Goal: Task Accomplishment & Management: Manage account settings

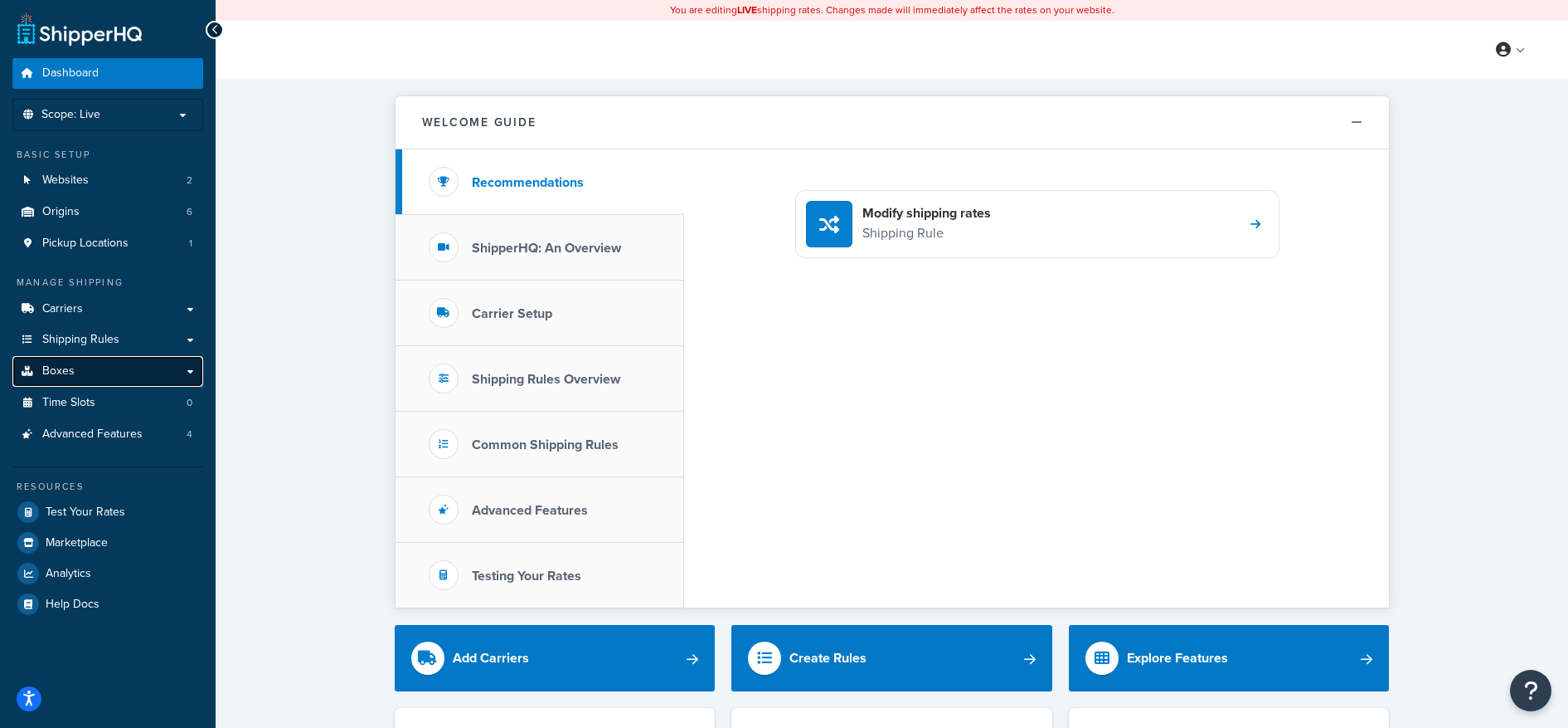
click at [77, 373] on link "Boxes" at bounding box center [107, 372] width 191 height 30
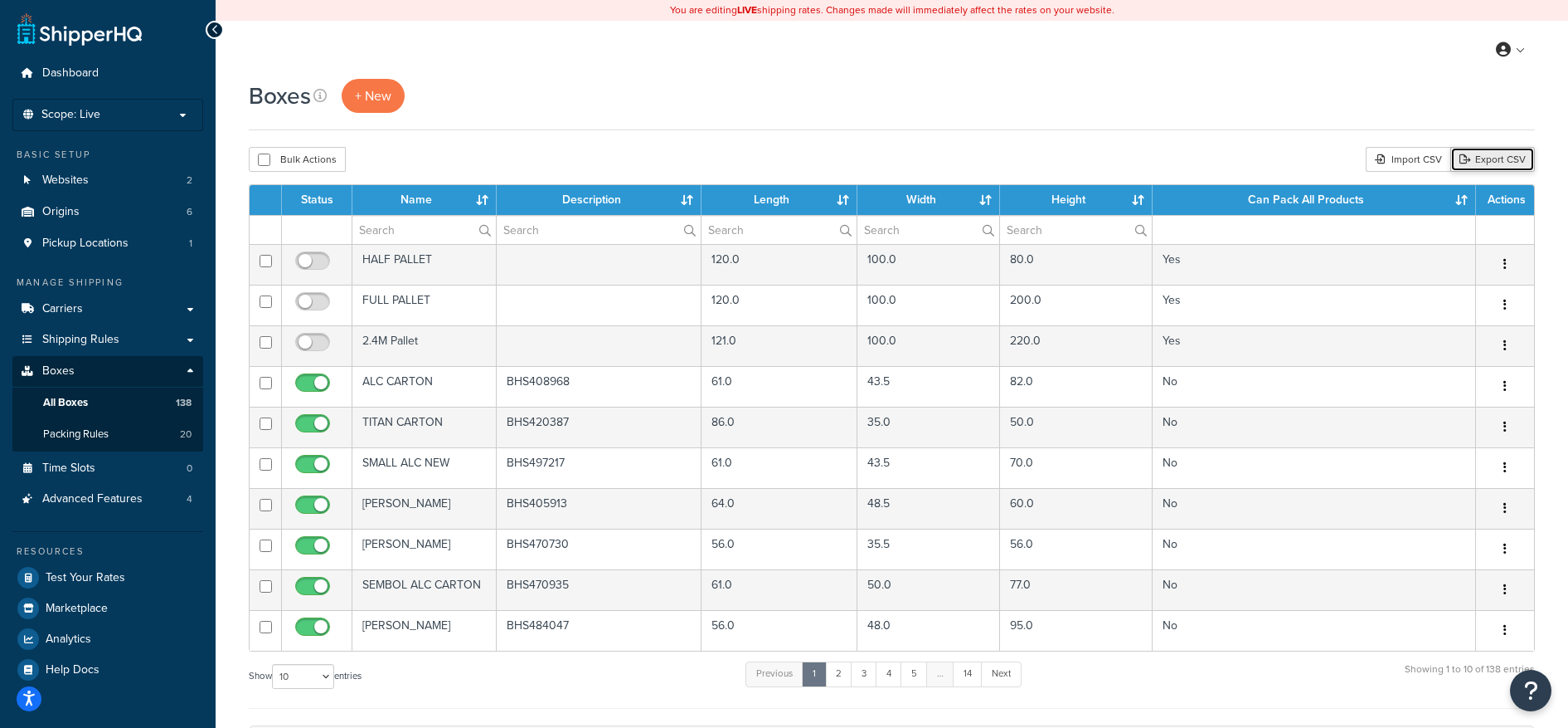
click at [1498, 160] on link "Export CSV" at bounding box center [1493, 159] width 85 height 25
click at [87, 116] on span "Scope: Live" at bounding box center [71, 115] width 59 height 14
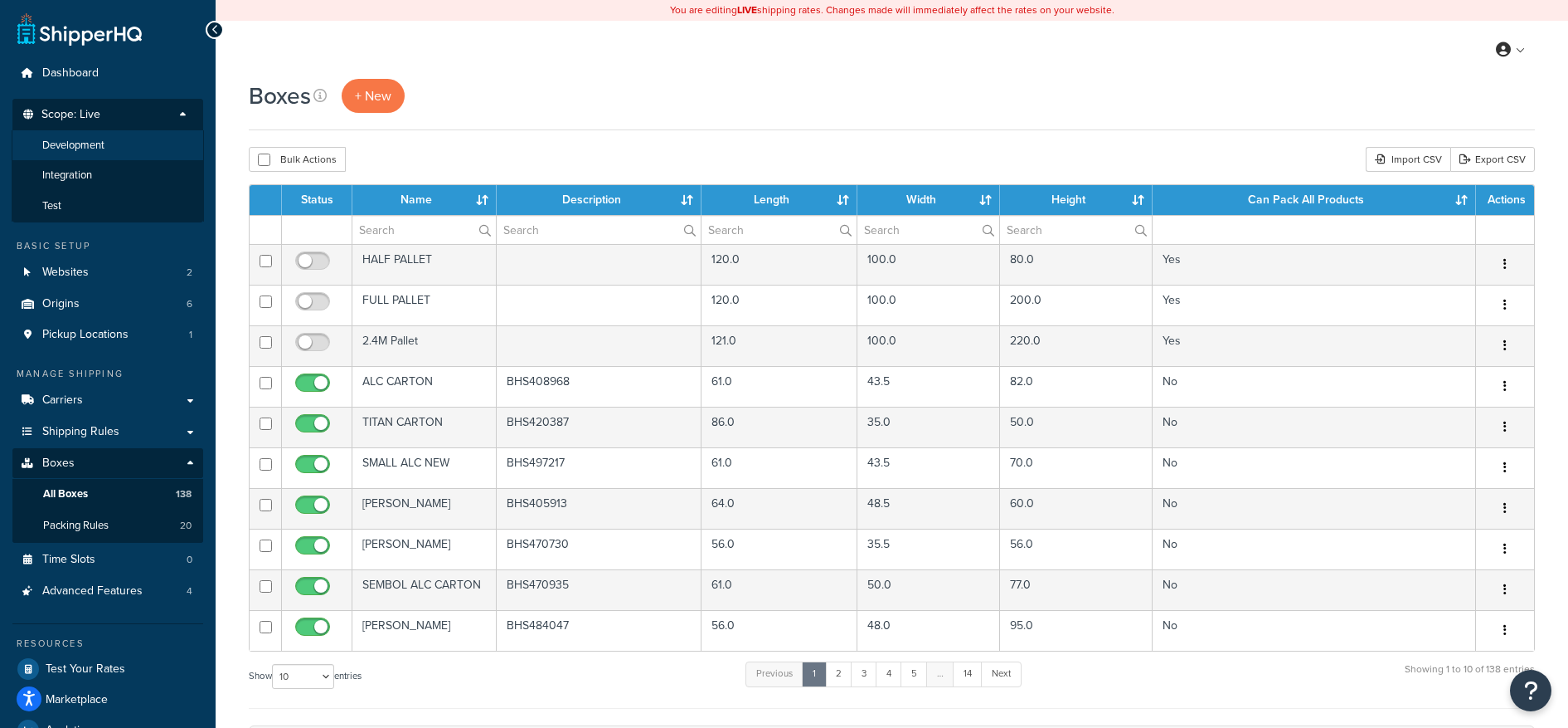
click at [88, 147] on span "Development" at bounding box center [73, 146] width 63 height 14
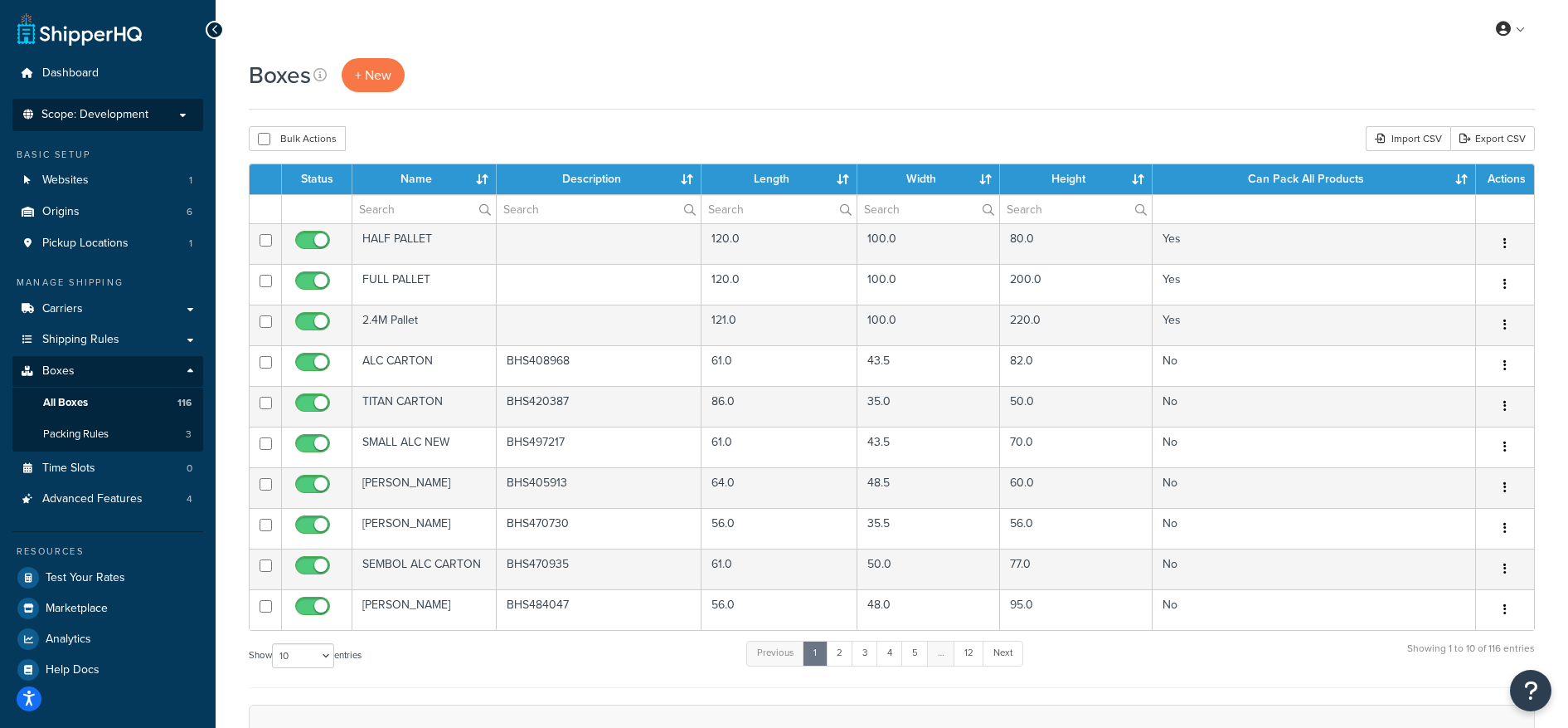
click at [115, 116] on span "Scope: Development" at bounding box center [95, 115] width 107 height 14
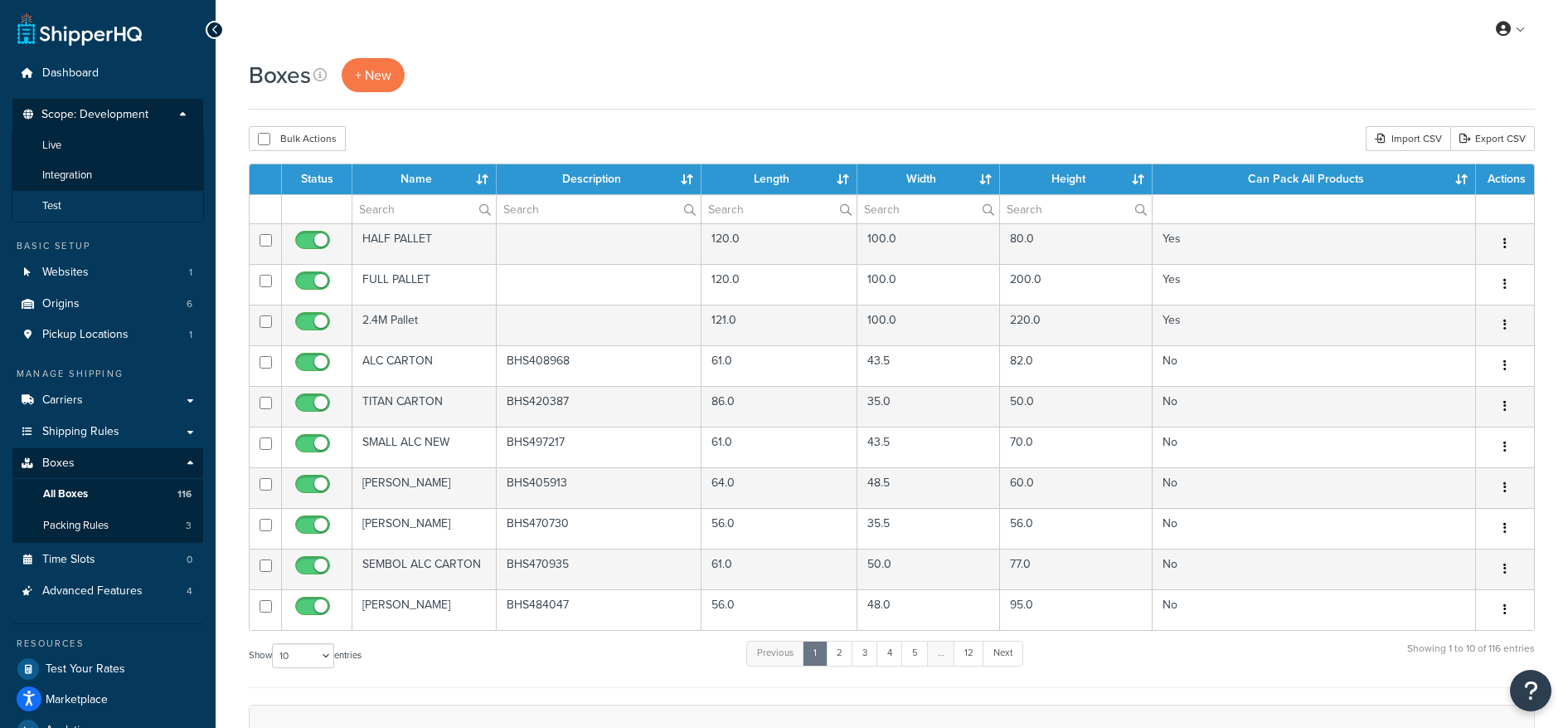
click at [51, 209] on span "Test" at bounding box center [51, 206] width 19 height 14
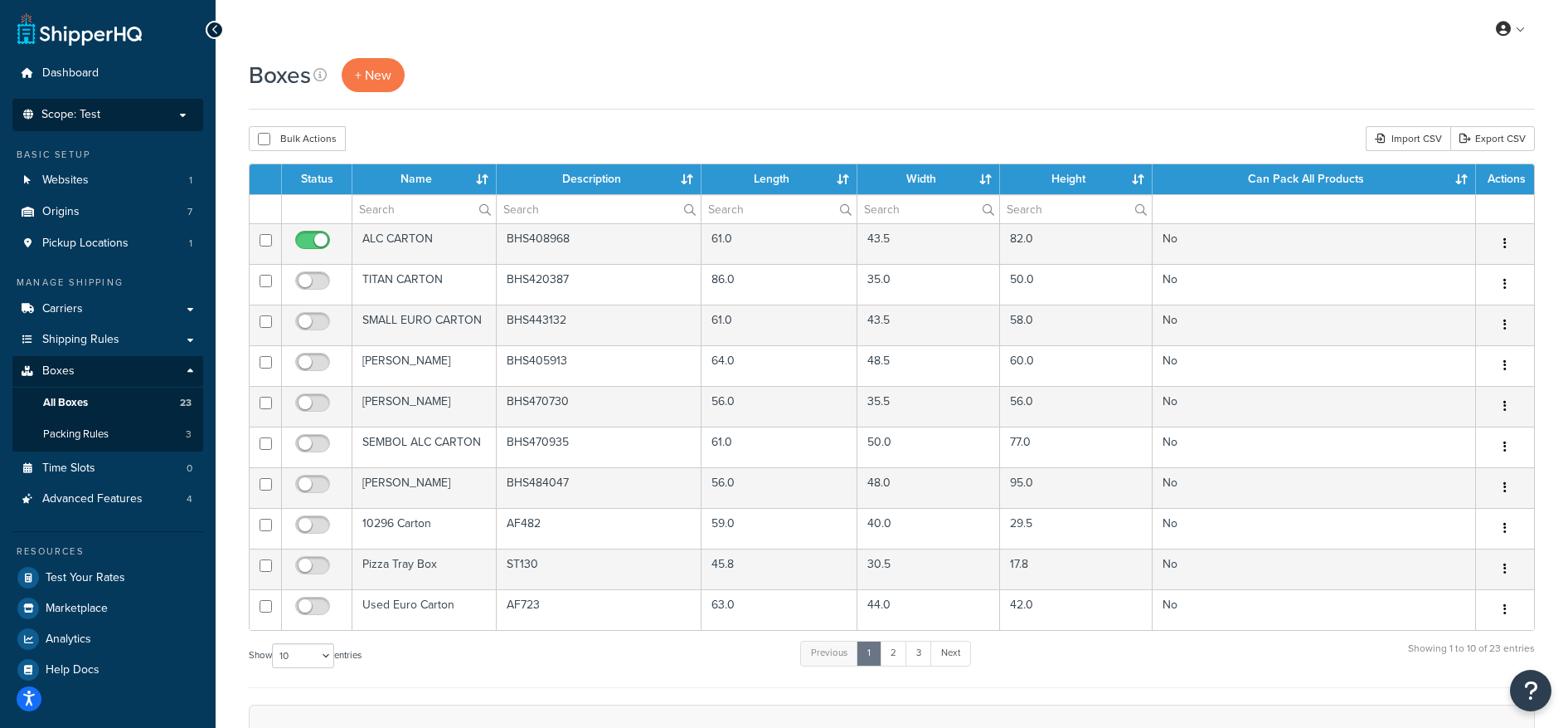
click at [129, 116] on p "Scope: Test" at bounding box center [107, 115] width 175 height 14
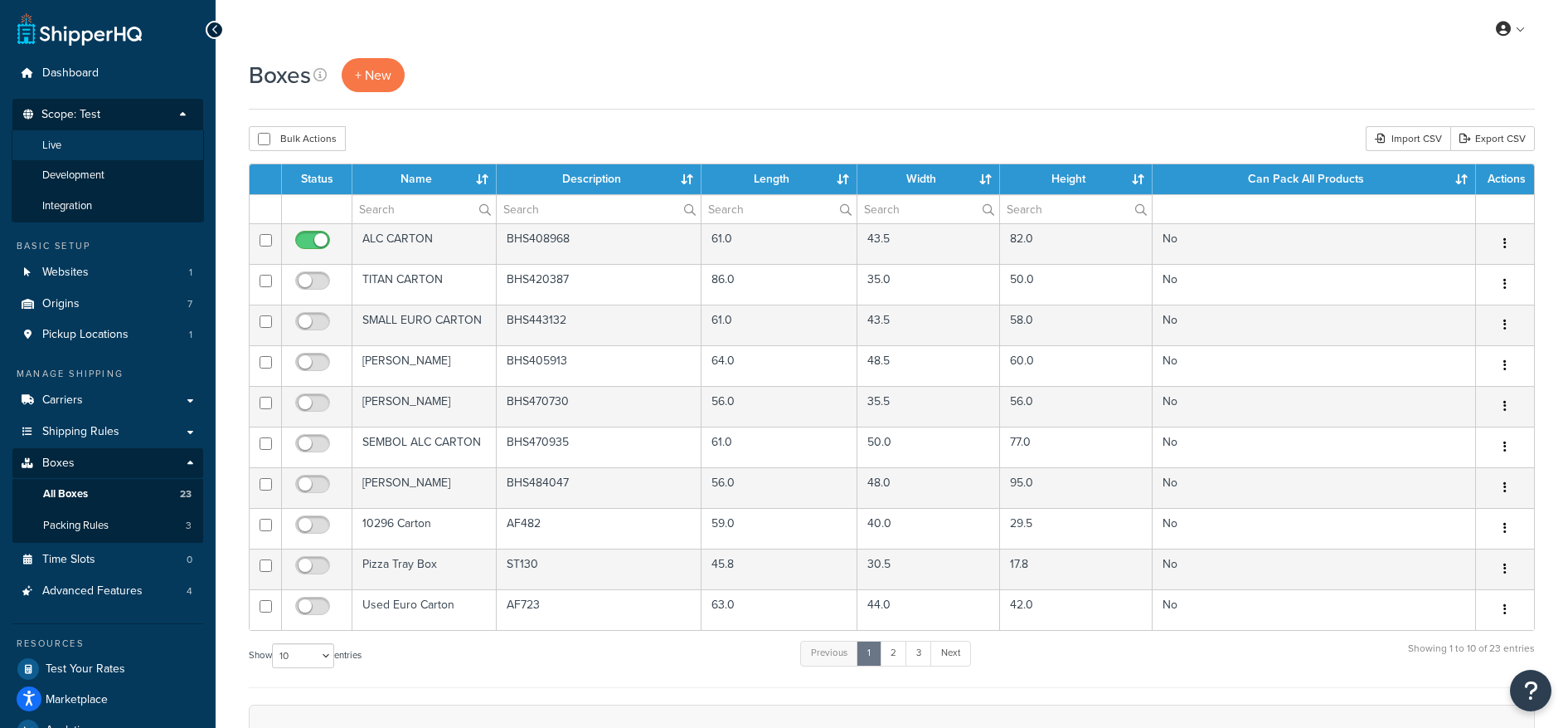
click at [95, 145] on li "Live" at bounding box center [107, 145] width 192 height 30
